Goal: Task Accomplishment & Management: Manage account settings

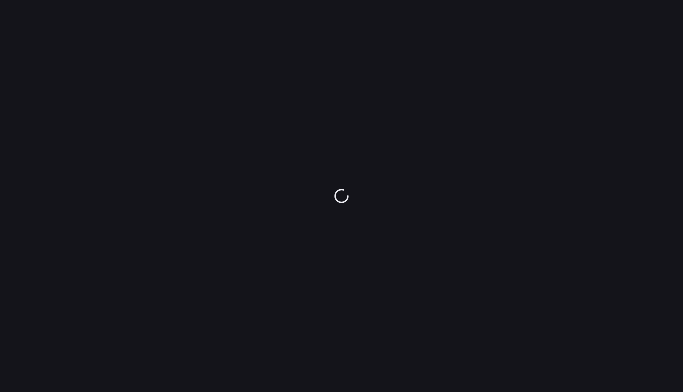
click at [225, 139] on div at bounding box center [341, 196] width 683 height 392
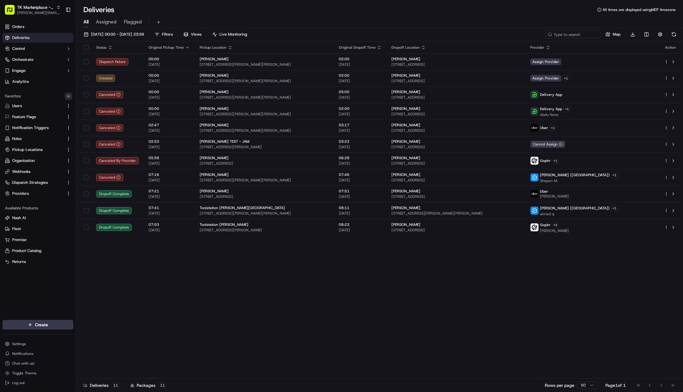
click at [69, 96] on icon "button" at bounding box center [68, 96] width 5 height 5
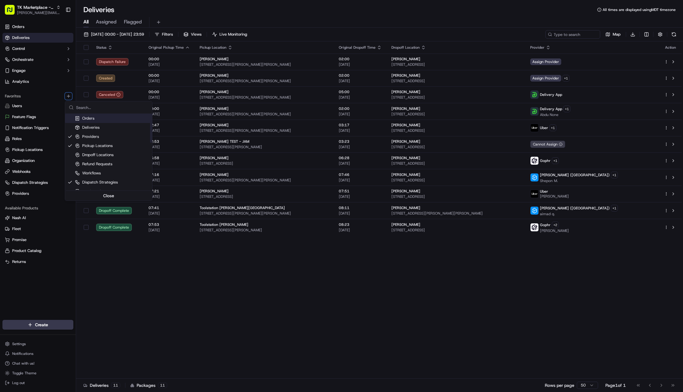
click at [32, 61] on html "TK Marketplace - TKD [PERSON_NAME][EMAIL_ADDRESS][DOMAIN_NAME] Toggle Sidebar O…" at bounding box center [341, 196] width 683 height 392
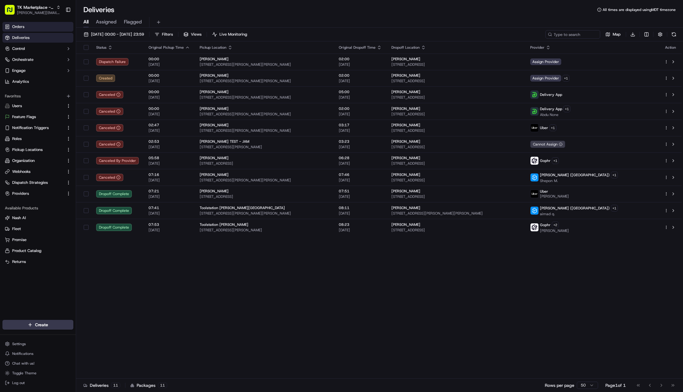
click at [32, 29] on link "Orders" at bounding box center [37, 27] width 71 height 10
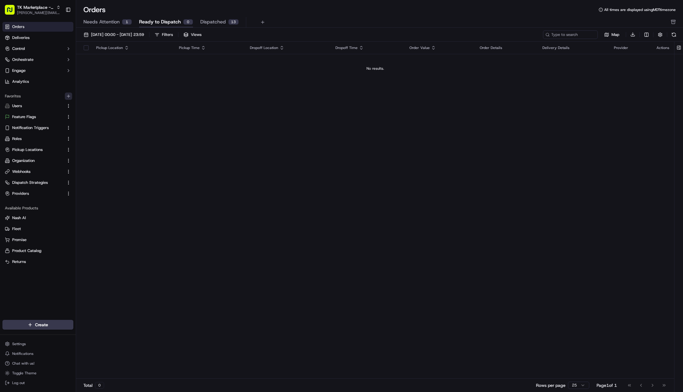
click at [68, 95] on icon "button" at bounding box center [68, 96] width 5 height 5
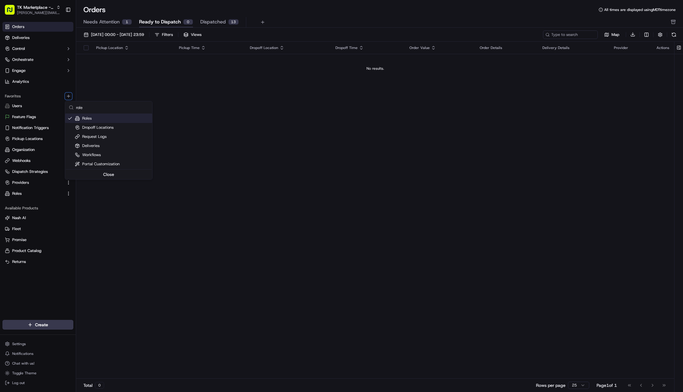
type input "role"
click at [46, 196] on html "TK Marketplace - TKD [PERSON_NAME][EMAIL_ADDRESS][DOMAIN_NAME] Toggle Sidebar O…" at bounding box center [341, 196] width 683 height 392
click at [41, 193] on link "Roles" at bounding box center [34, 193] width 59 height 5
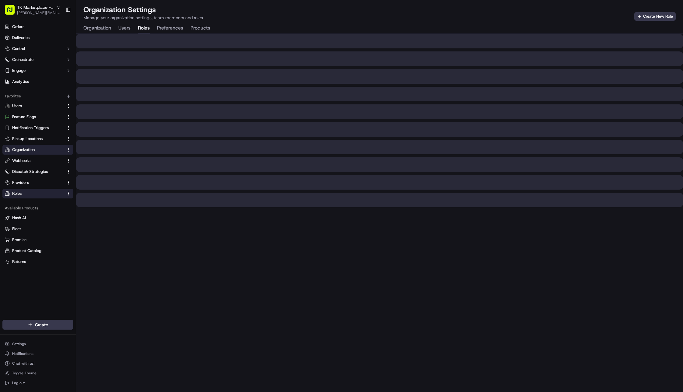
click at [332, 23] on div "Organization Settings Manage your organization settings, team members and roles…" at bounding box center [379, 19] width 607 height 29
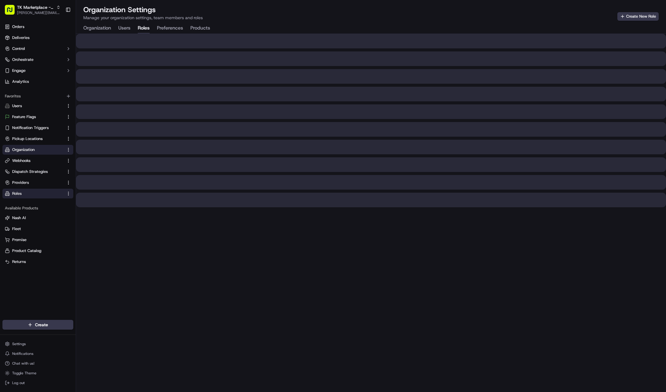
click at [541, 28] on div "Organization Settings Manage your organization settings, team members and roles…" at bounding box center [371, 19] width 590 height 29
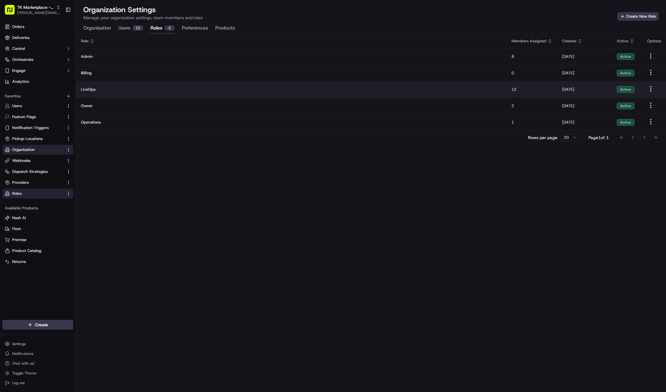
click at [273, 97] on td "LiveOps" at bounding box center [291, 89] width 431 height 16
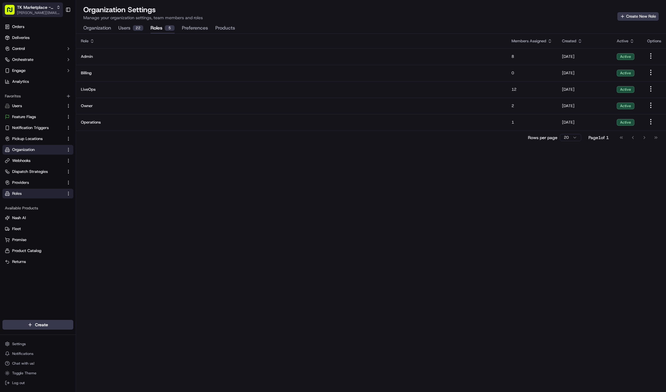
click at [51, 7] on span "TK Marketplace - TKD" at bounding box center [35, 7] width 37 height 6
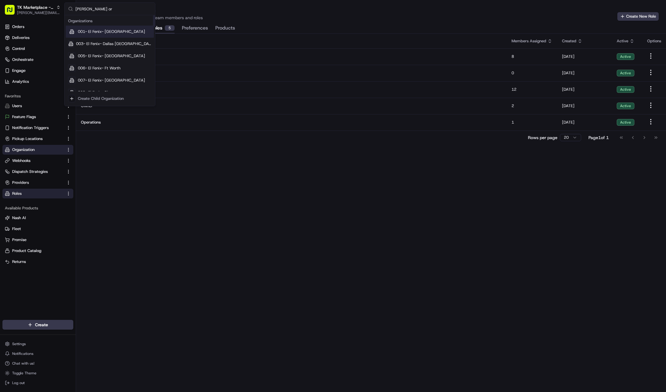
type input "[PERSON_NAME] org"
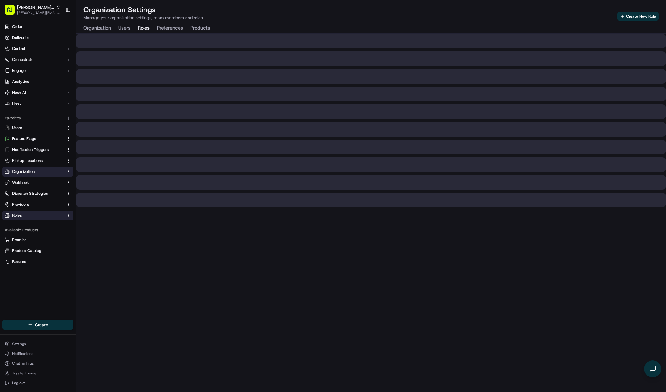
click at [398, 294] on div at bounding box center [371, 213] width 590 height 358
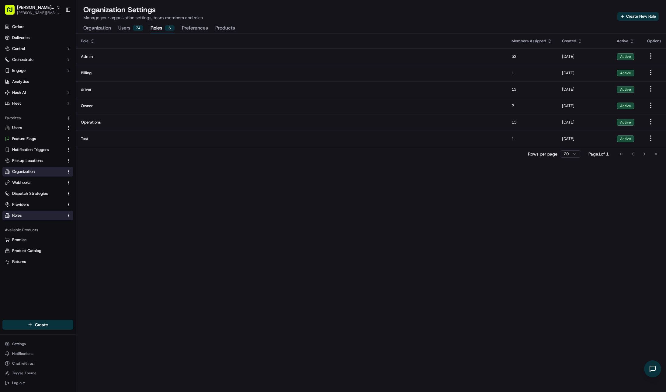
click at [409, 148] on div "Rows per page 20 Page 1 of 1 Go to first page Go to previous page Go to next pa…" at bounding box center [371, 154] width 590 height 14
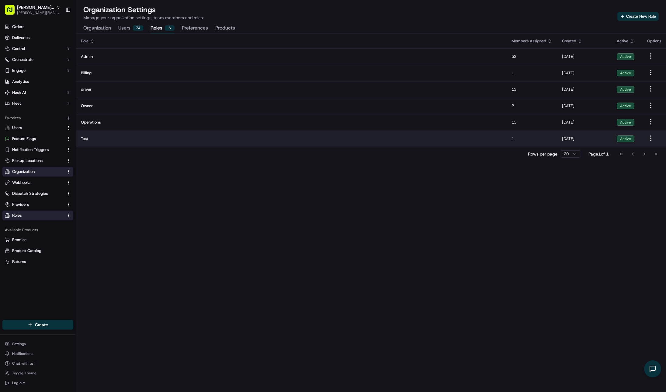
click at [412, 145] on td "Test" at bounding box center [291, 138] width 431 height 16
